Goal: Browse casually

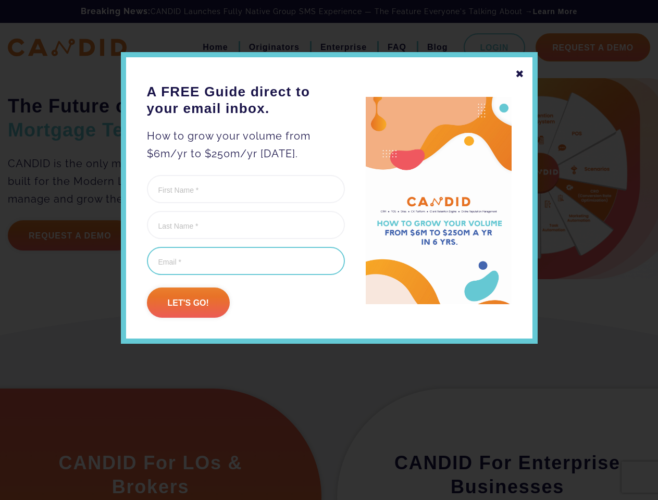
click at [329, 250] on input "Email (Required)" at bounding box center [246, 261] width 198 height 28
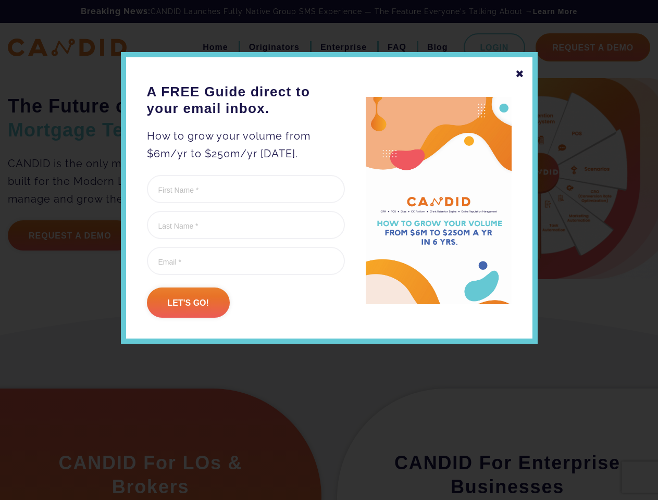
click at [520, 74] on div "✖" at bounding box center [520, 74] width 9 height 18
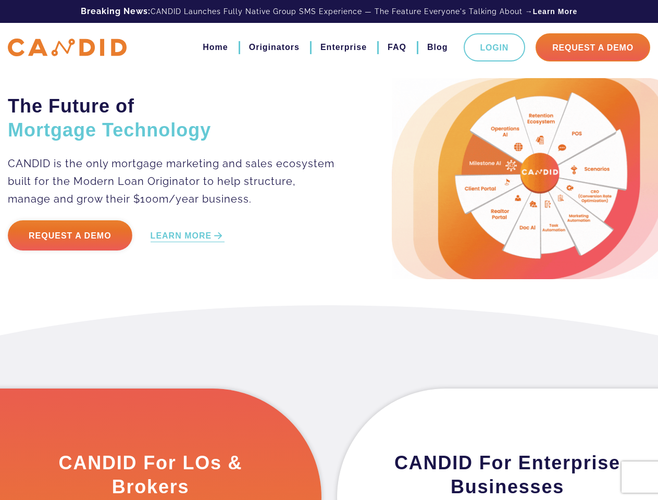
click at [188, 303] on div "The Future of Mortgage Technology CANDID is the only mortgage marketing and sal…" at bounding box center [329, 152] width 658 height 305
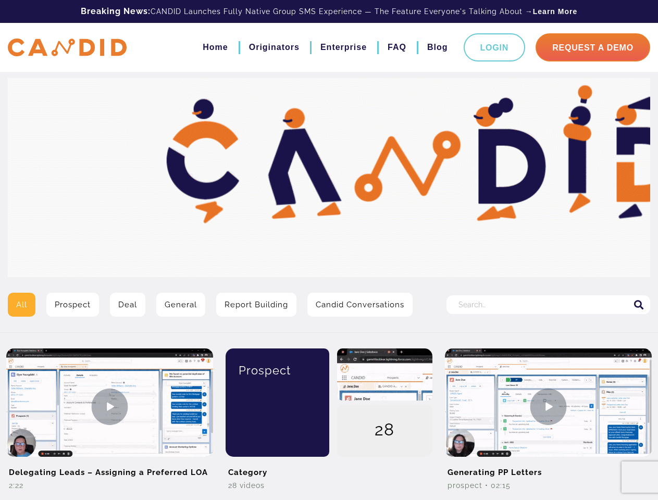
click at [329, 250] on img at bounding box center [329, 177] width 643 height 199
